Goal: Information Seeking & Learning: Learn about a topic

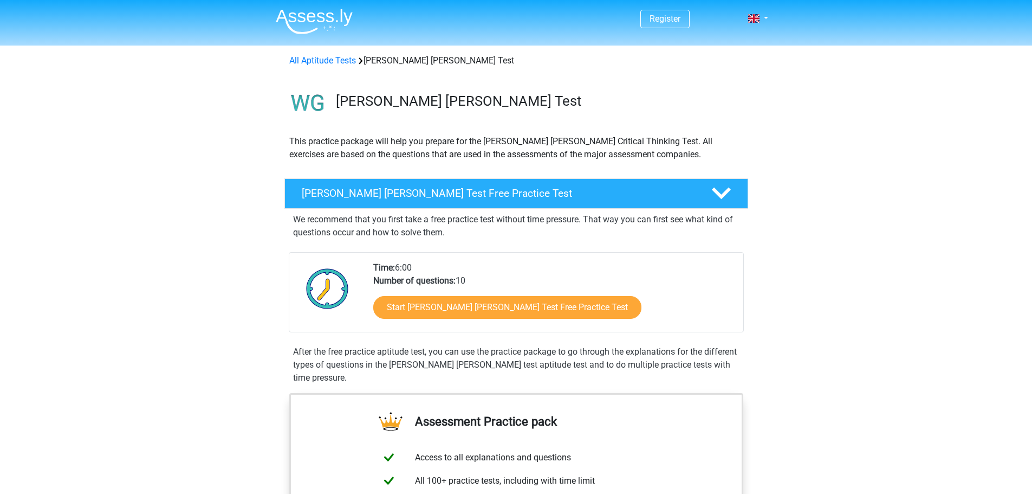
scroll to position [163, 0]
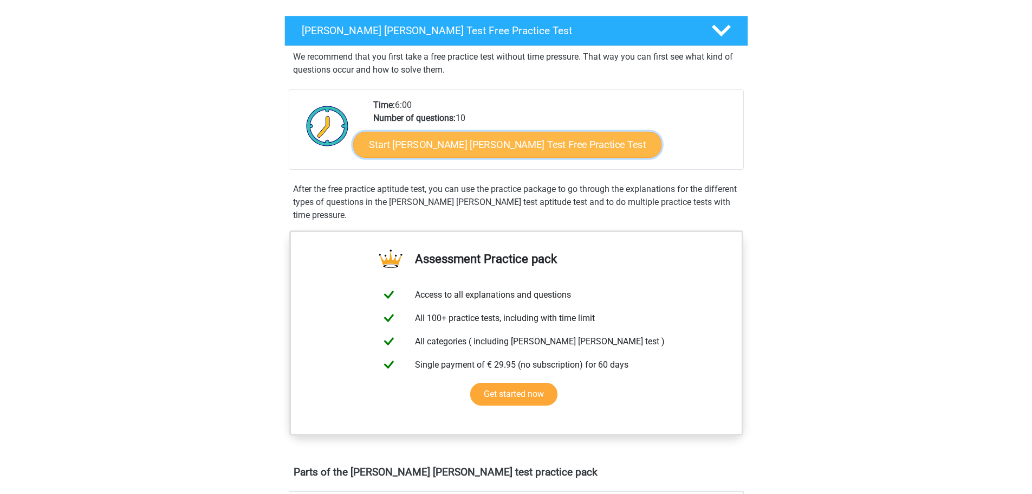
drag, startPoint x: 0, startPoint y: 0, endPoint x: 491, endPoint y: 141, distance: 510.9
click at [491, 141] on link "Start Watson Glaser Test Free Practice Test" at bounding box center [507, 145] width 308 height 26
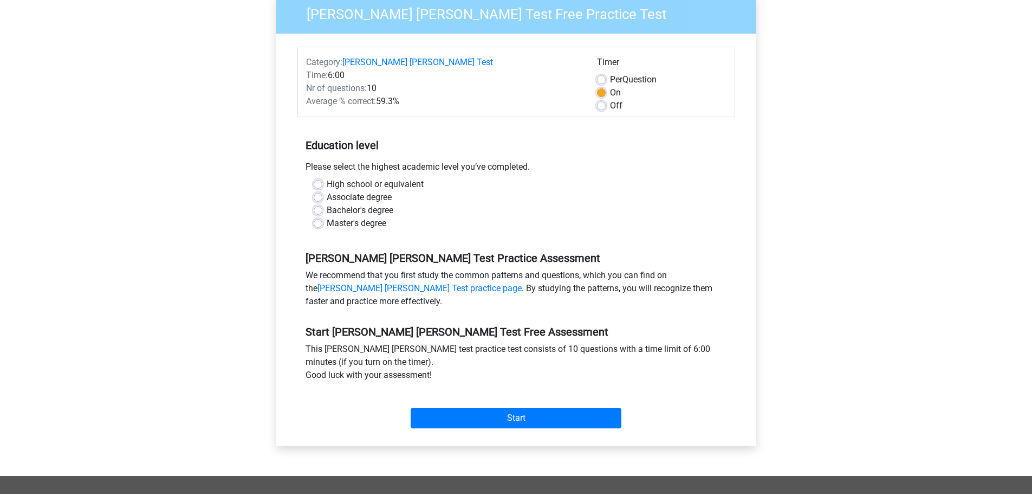
scroll to position [108, 0]
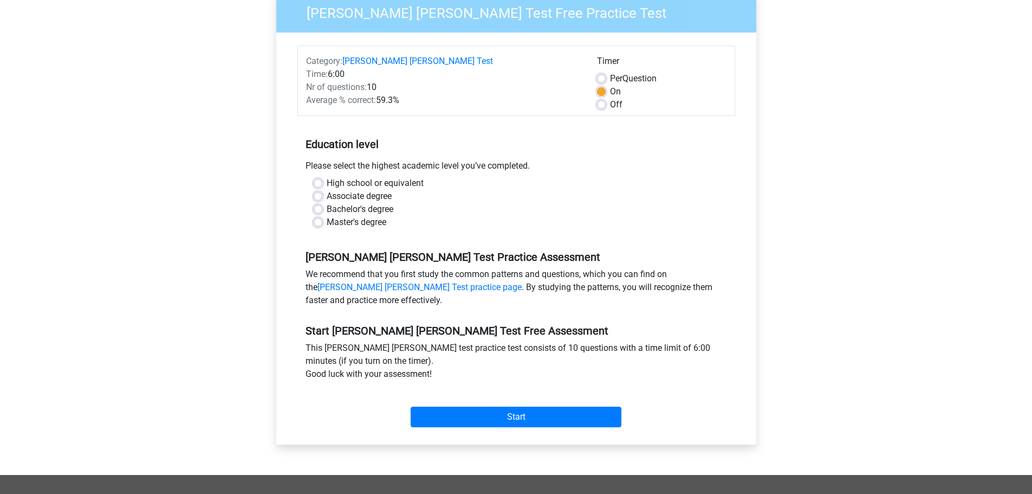
click at [342, 216] on label "Master's degree" at bounding box center [357, 222] width 60 height 13
click at [322, 216] on input "Master's degree" at bounding box center [318, 221] width 9 height 11
radio input "true"
click at [610, 98] on label "Off" at bounding box center [616, 104] width 12 height 13
click at [599, 98] on input "Off" at bounding box center [601, 103] width 9 height 11
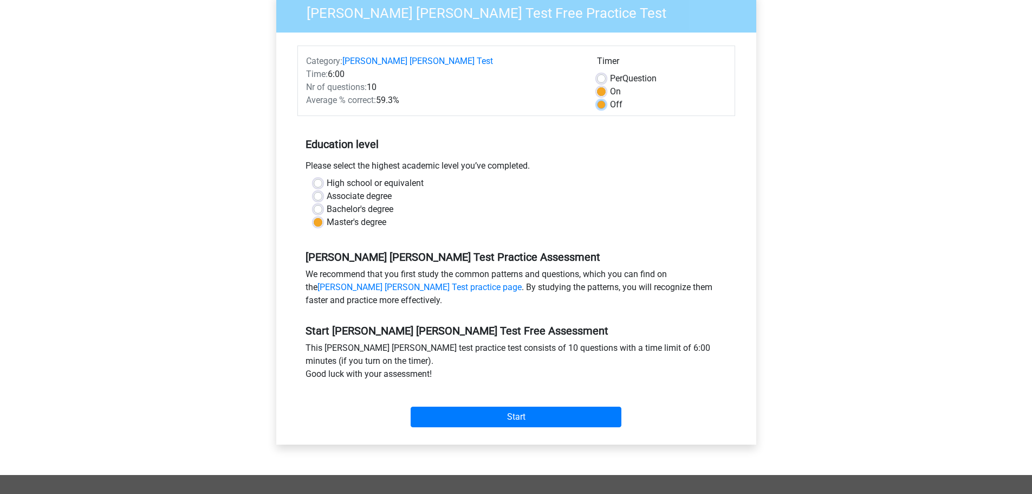
radio input "true"
click at [548, 406] on input "Start" at bounding box center [516, 416] width 211 height 21
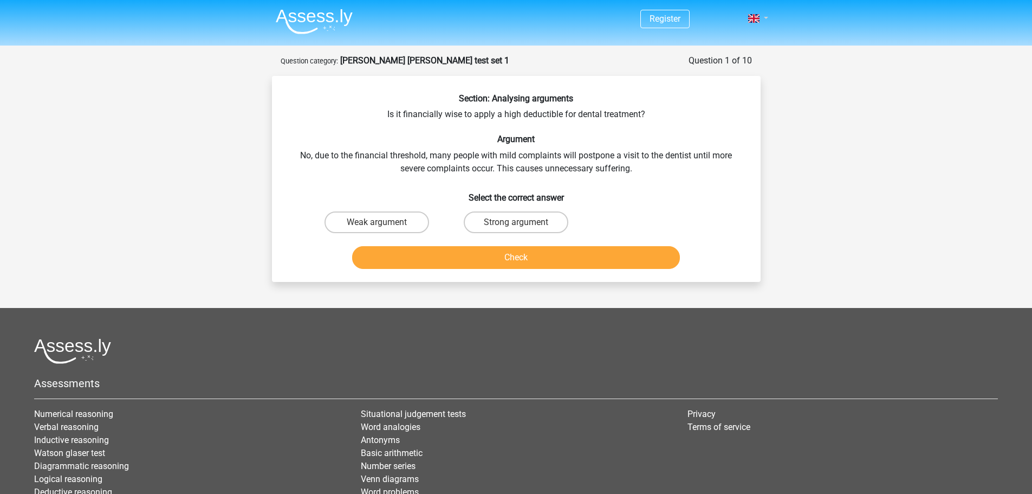
click at [764, 14] on link at bounding box center [755, 18] width 22 height 13
click at [719, 41] on link "Nederlands" at bounding box center [726, 43] width 75 height 17
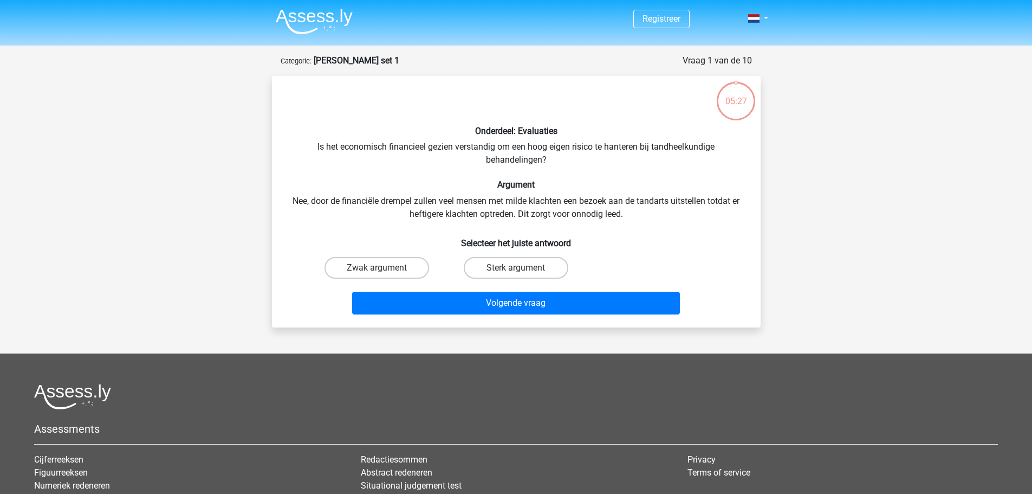
click at [659, 262] on div "Zwak argument Sterk argument" at bounding box center [516, 268] width 418 height 30
click at [715, 266] on div "Zwak argument Sterk argument" at bounding box center [516, 268] width 418 height 30
click at [552, 270] on label "Sterk argument" at bounding box center [516, 268] width 105 height 22
click at [523, 270] on input "Sterk argument" at bounding box center [519, 271] width 7 height 7
radio input "true"
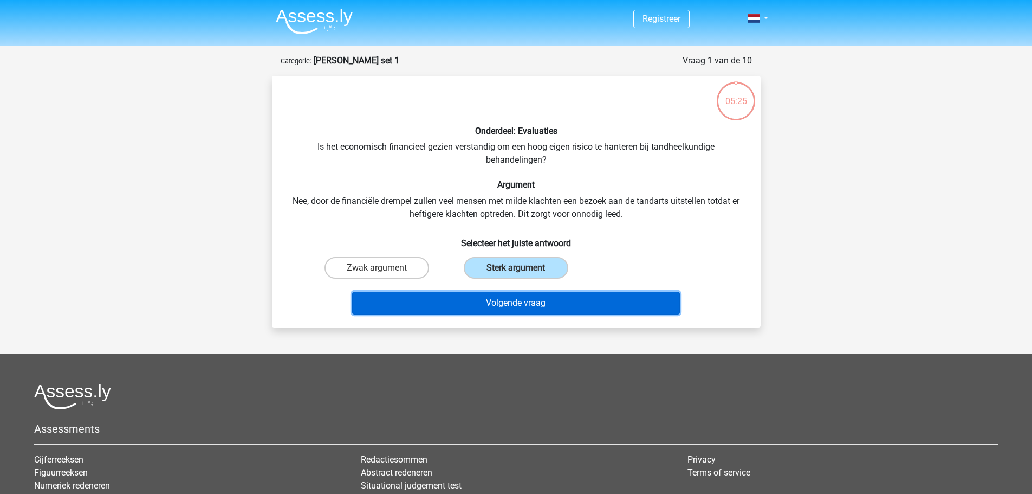
click at [485, 308] on button "Volgende vraag" at bounding box center [516, 303] width 328 height 23
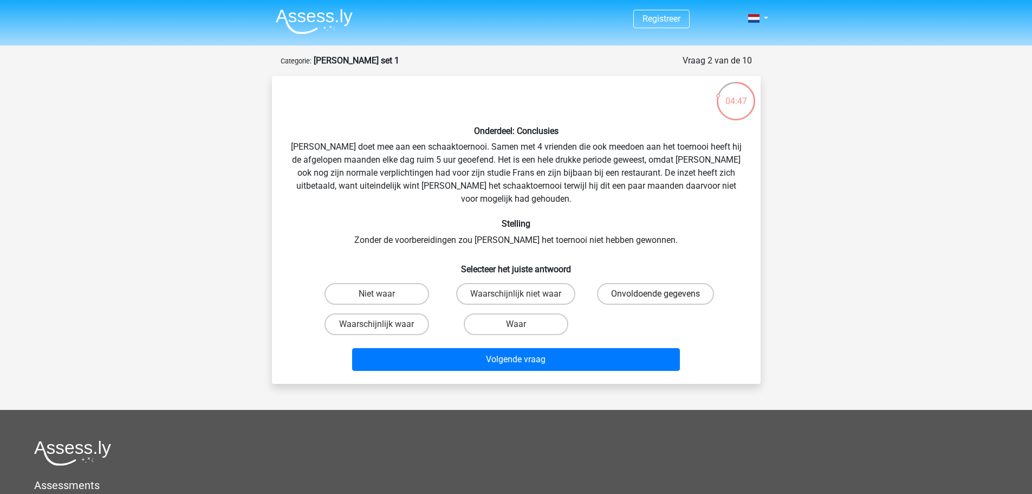
click at [669, 283] on label "Onvoldoende gegevens" at bounding box center [655, 294] width 117 height 22
click at [663, 294] on input "Onvoldoende gegevens" at bounding box center [659, 297] width 7 height 7
radio input "true"
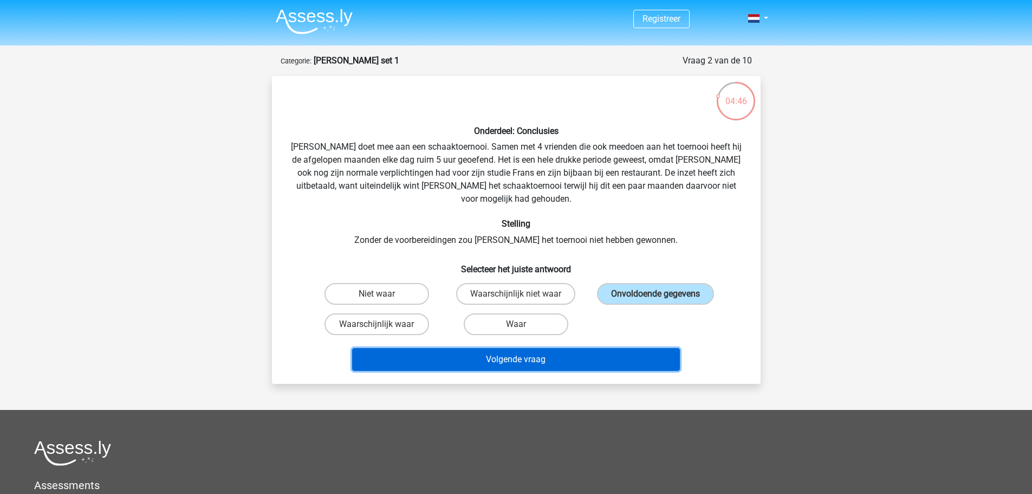
click at [556, 348] on button "Volgende vraag" at bounding box center [516, 359] width 328 height 23
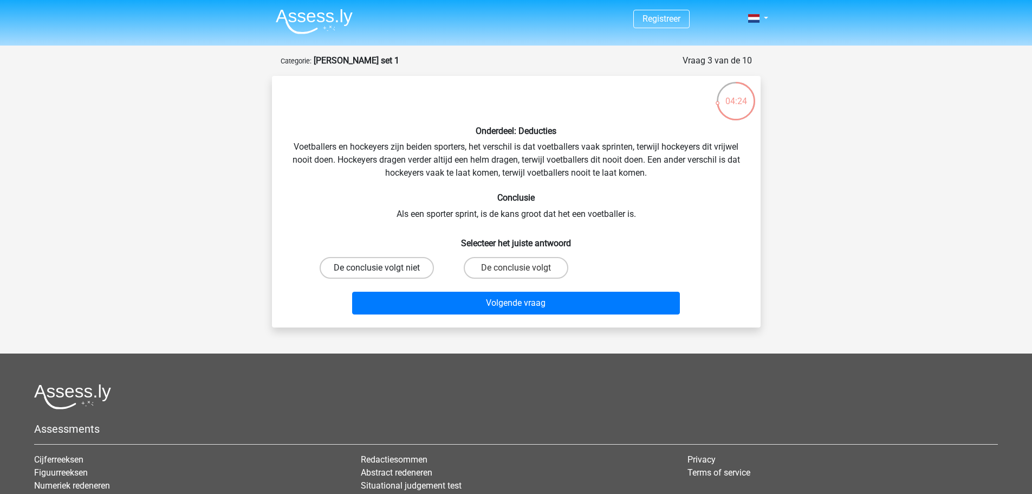
click at [401, 271] on label "De conclusie volgt niet" at bounding box center [377, 268] width 114 height 22
click at [384, 271] on input "De conclusie volgt niet" at bounding box center [380, 271] width 7 height 7
radio input "true"
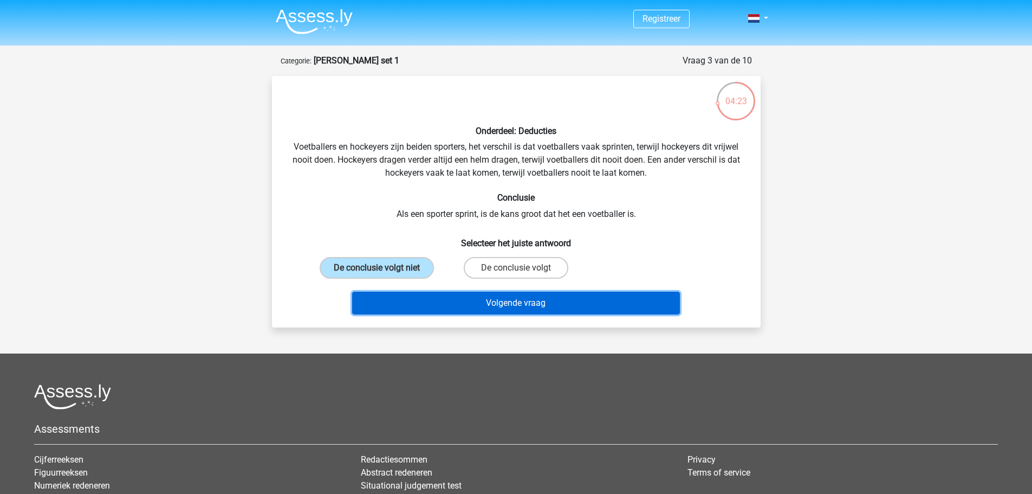
click at [534, 296] on button "Volgende vraag" at bounding box center [516, 303] width 328 height 23
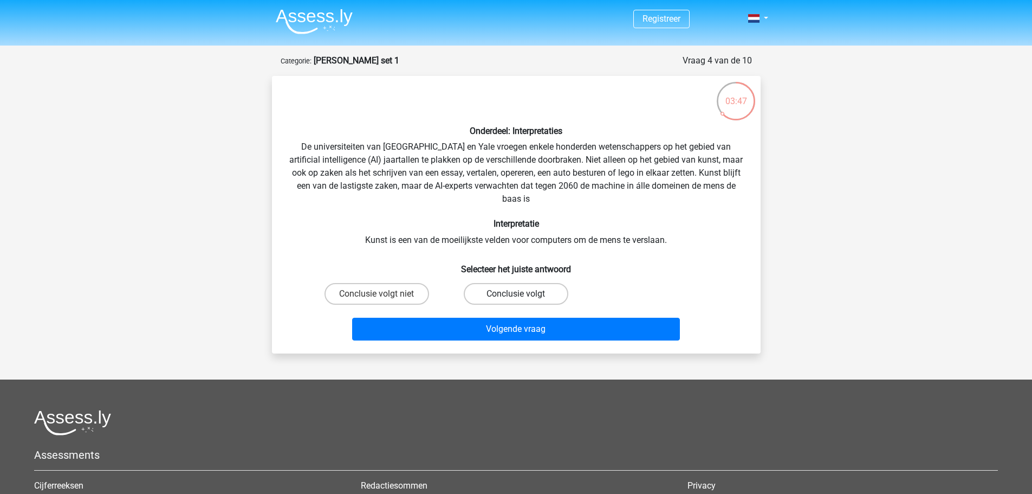
click at [527, 293] on label "Conclusie volgt" at bounding box center [516, 294] width 105 height 22
click at [523, 294] on input "Conclusie volgt" at bounding box center [519, 297] width 7 height 7
radio input "true"
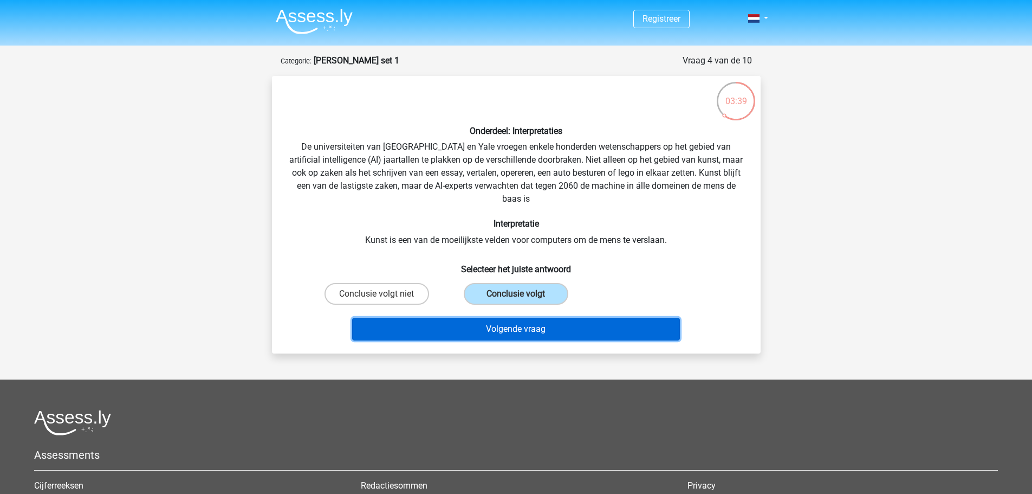
click at [561, 329] on button "Volgende vraag" at bounding box center [516, 329] width 328 height 23
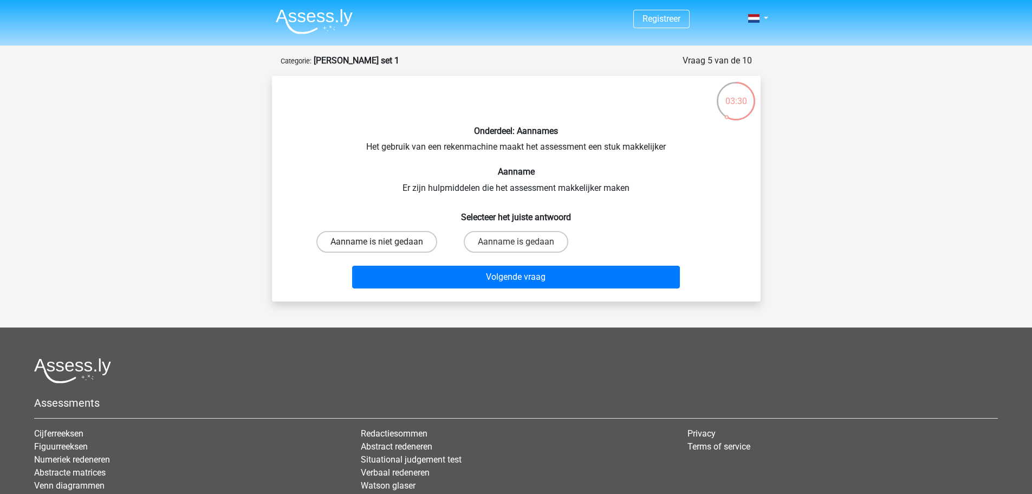
click at [375, 242] on label "Aanname is niet gedaan" at bounding box center [376, 242] width 121 height 22
click at [377, 242] on input "Aanname is niet gedaan" at bounding box center [380, 245] width 7 height 7
radio input "true"
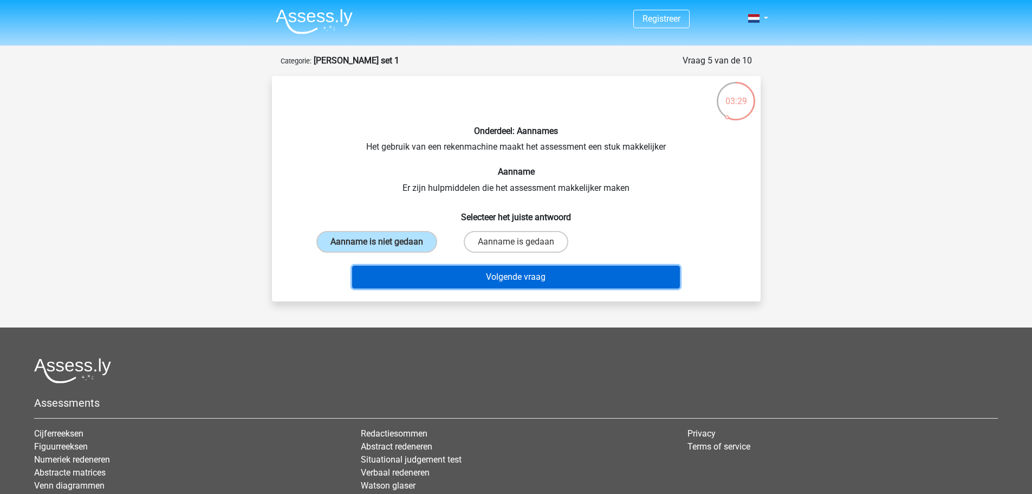
click at [551, 279] on button "Volgende vraag" at bounding box center [516, 277] width 328 height 23
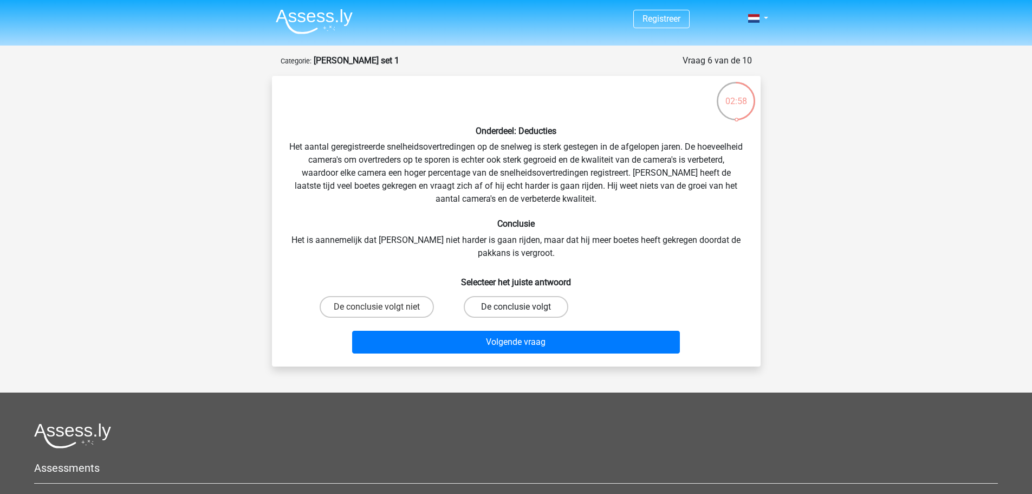
click at [506, 308] on label "De conclusie volgt" at bounding box center [516, 307] width 105 height 22
click at [516, 308] on input "De conclusie volgt" at bounding box center [519, 310] width 7 height 7
radio input "true"
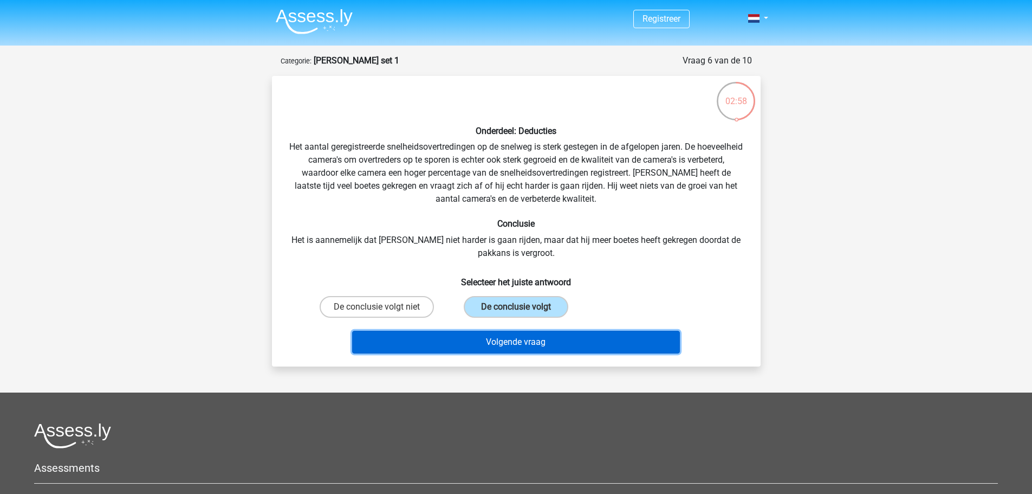
click at [497, 342] on button "Volgende vraag" at bounding box center [516, 342] width 328 height 23
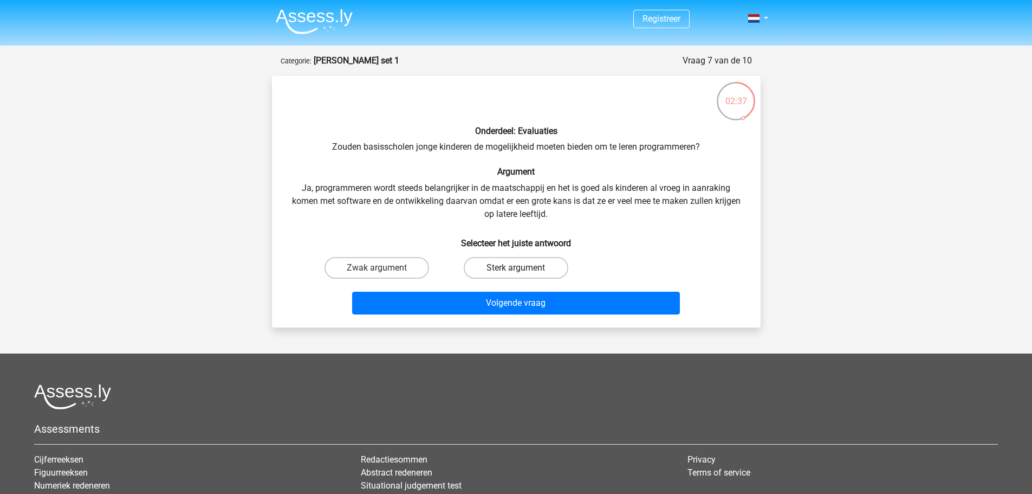
click at [501, 272] on label "Sterk argument" at bounding box center [516, 268] width 105 height 22
click at [516, 272] on input "Sterk argument" at bounding box center [519, 271] width 7 height 7
radio input "true"
click at [402, 268] on label "Zwak argument" at bounding box center [377, 268] width 105 height 22
click at [384, 268] on input "Zwak argument" at bounding box center [380, 271] width 7 height 7
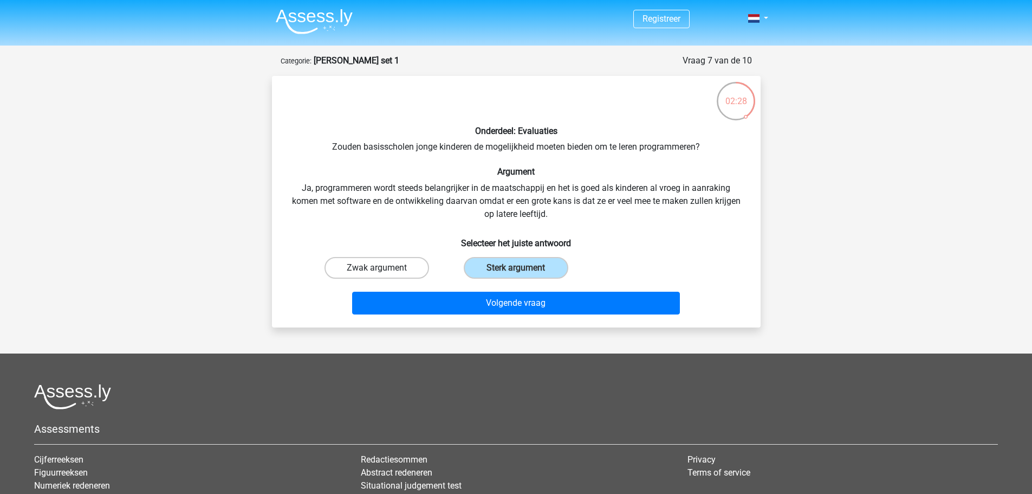
radio input "true"
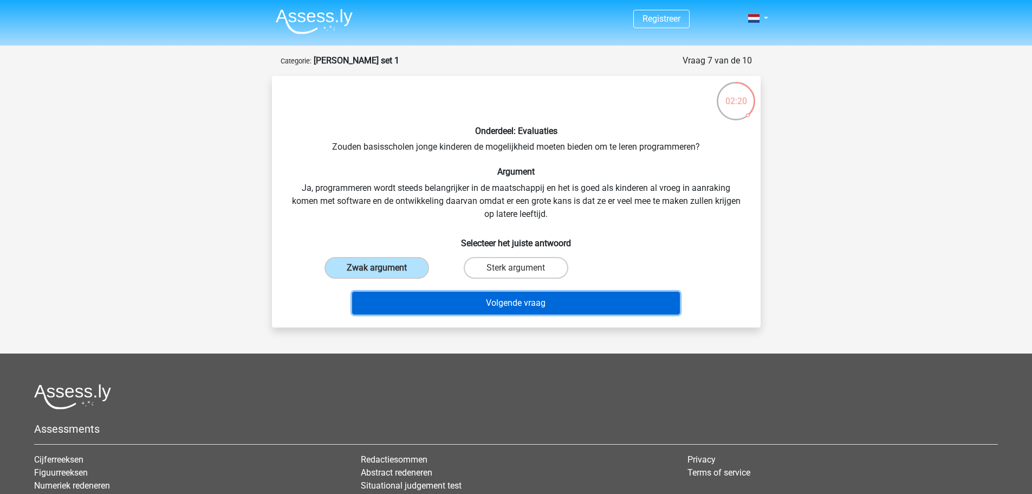
click at [560, 304] on button "Volgende vraag" at bounding box center [516, 303] width 328 height 23
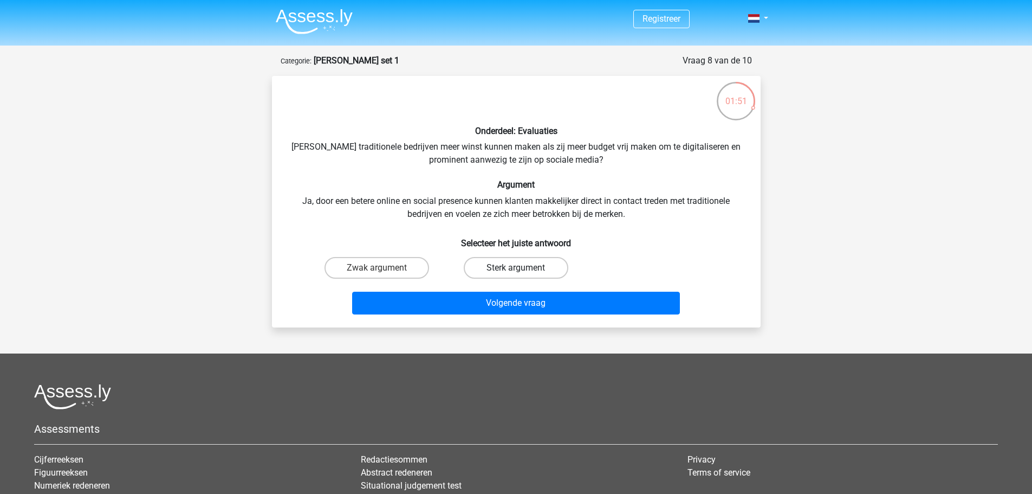
click at [499, 271] on label "Sterk argument" at bounding box center [516, 268] width 105 height 22
click at [516, 271] on input "Sterk argument" at bounding box center [519, 271] width 7 height 7
radio input "true"
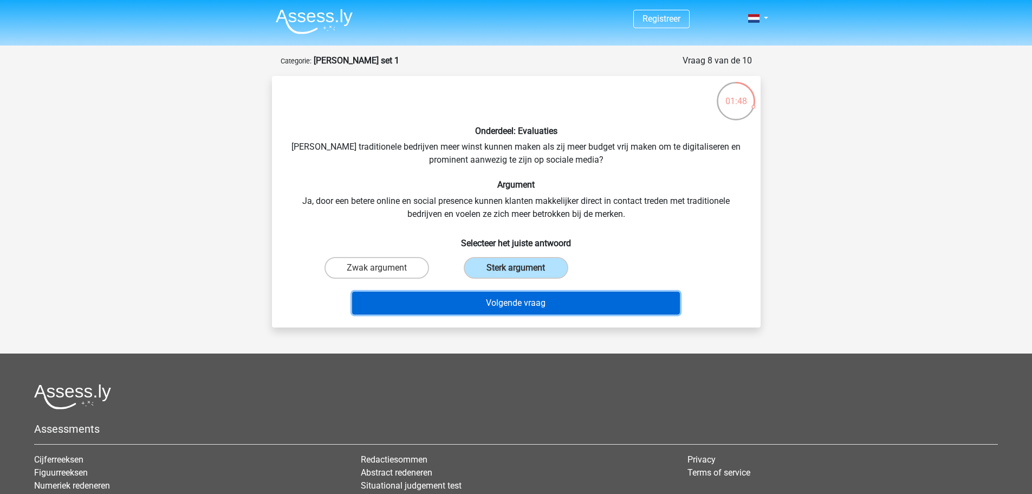
click at [532, 306] on button "Volgende vraag" at bounding box center [516, 303] width 328 height 23
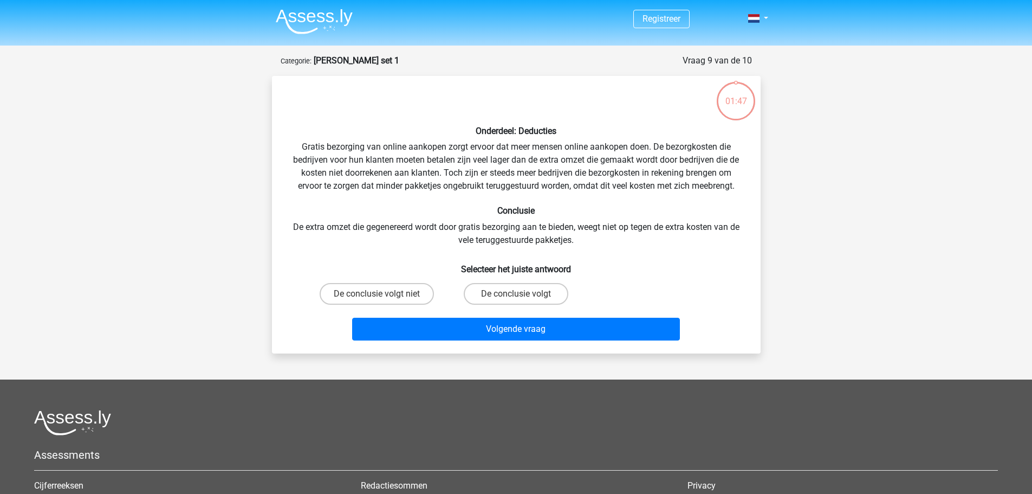
scroll to position [54, 0]
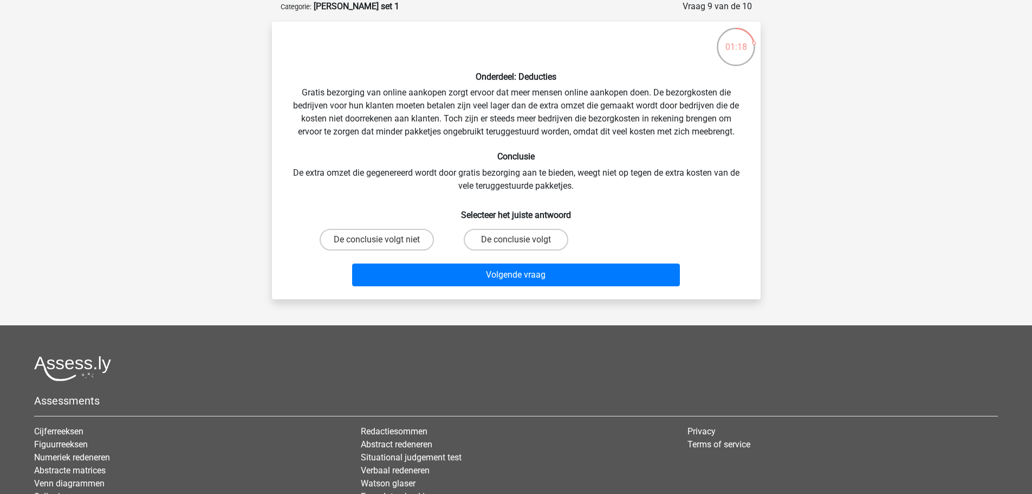
click at [379, 242] on input "De conclusie volgt niet" at bounding box center [380, 243] width 7 height 7
radio input "true"
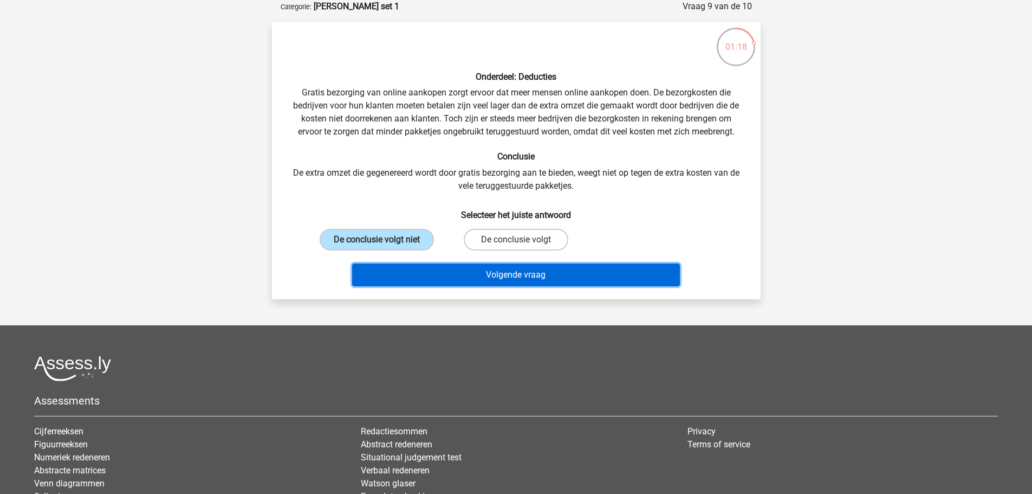
click at [509, 283] on button "Volgende vraag" at bounding box center [516, 274] width 328 height 23
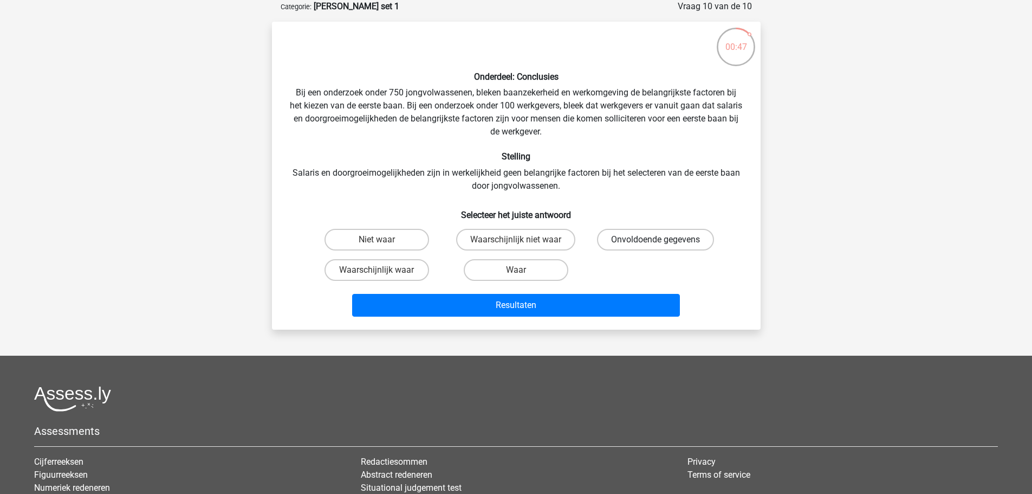
click at [674, 240] on label "Onvoldoende gegevens" at bounding box center [655, 240] width 117 height 22
click at [663, 240] on input "Onvoldoende gegevens" at bounding box center [659, 243] width 7 height 7
radio input "true"
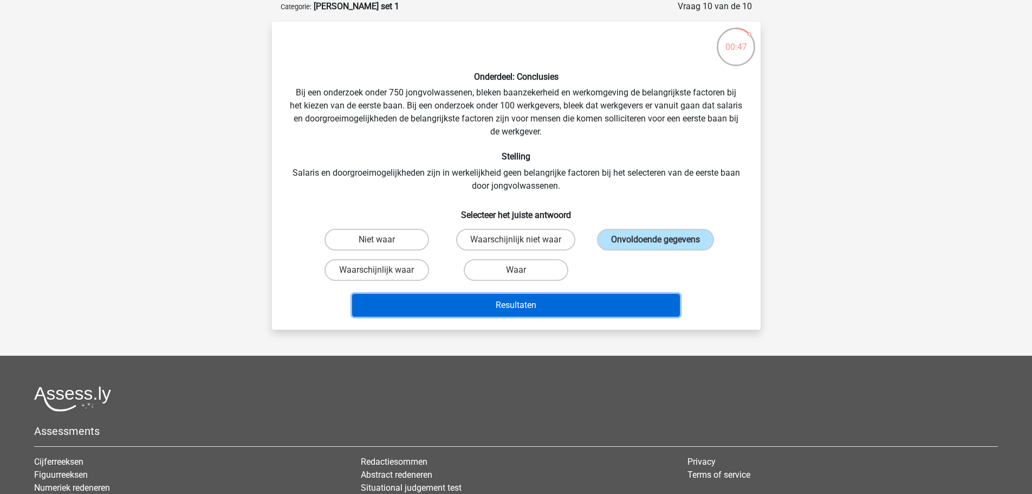
click at [574, 300] on button "Resultaten" at bounding box center [516, 305] width 328 height 23
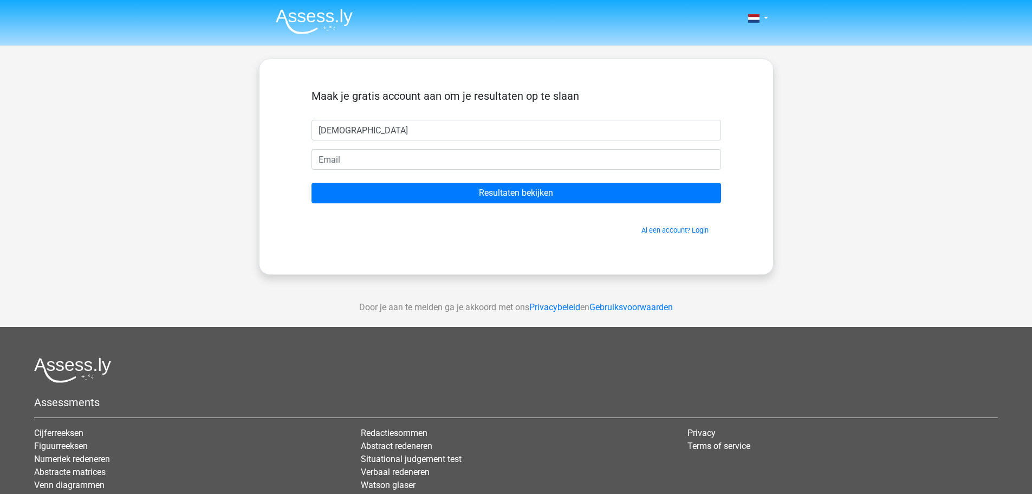
type input "[EMAIL_ADDRESS][DOMAIN_NAME]"
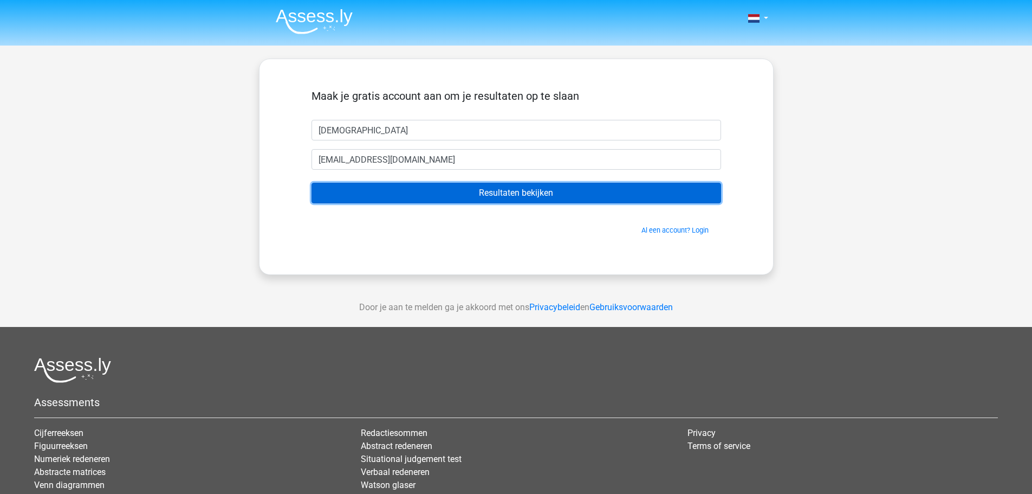
click at [397, 190] on input "Resultaten bekijken" at bounding box center [517, 193] width 410 height 21
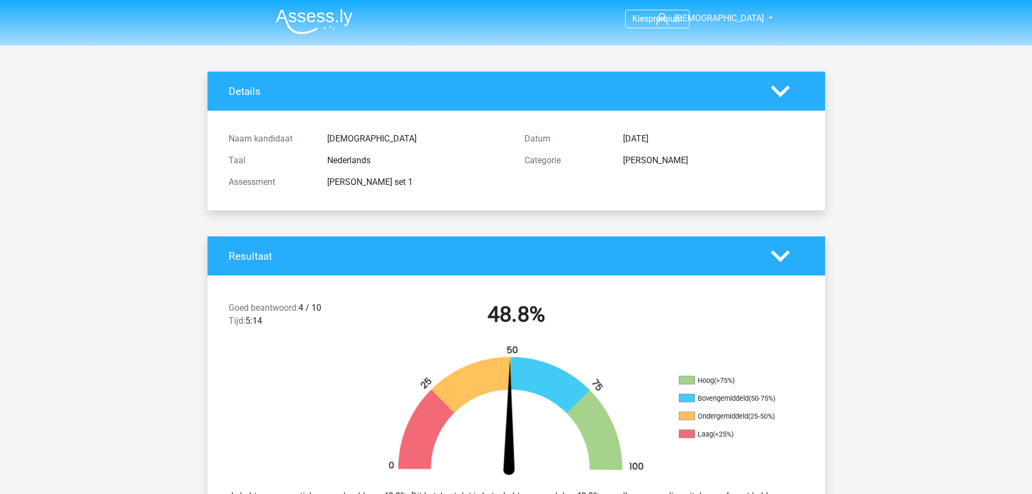
drag, startPoint x: 883, startPoint y: 366, endPoint x: 834, endPoint y: 148, distance: 223.3
drag, startPoint x: 267, startPoint y: 322, endPoint x: 244, endPoint y: 318, distance: 22.7
click at [244, 318] on div "Goed beantwoord: 4 / 10 Tijd: 5:14" at bounding box center [295, 316] width 148 height 30
click at [244, 318] on span "Tijd:" at bounding box center [237, 320] width 17 height 10
